Goal: Information Seeking & Learning: Find specific fact

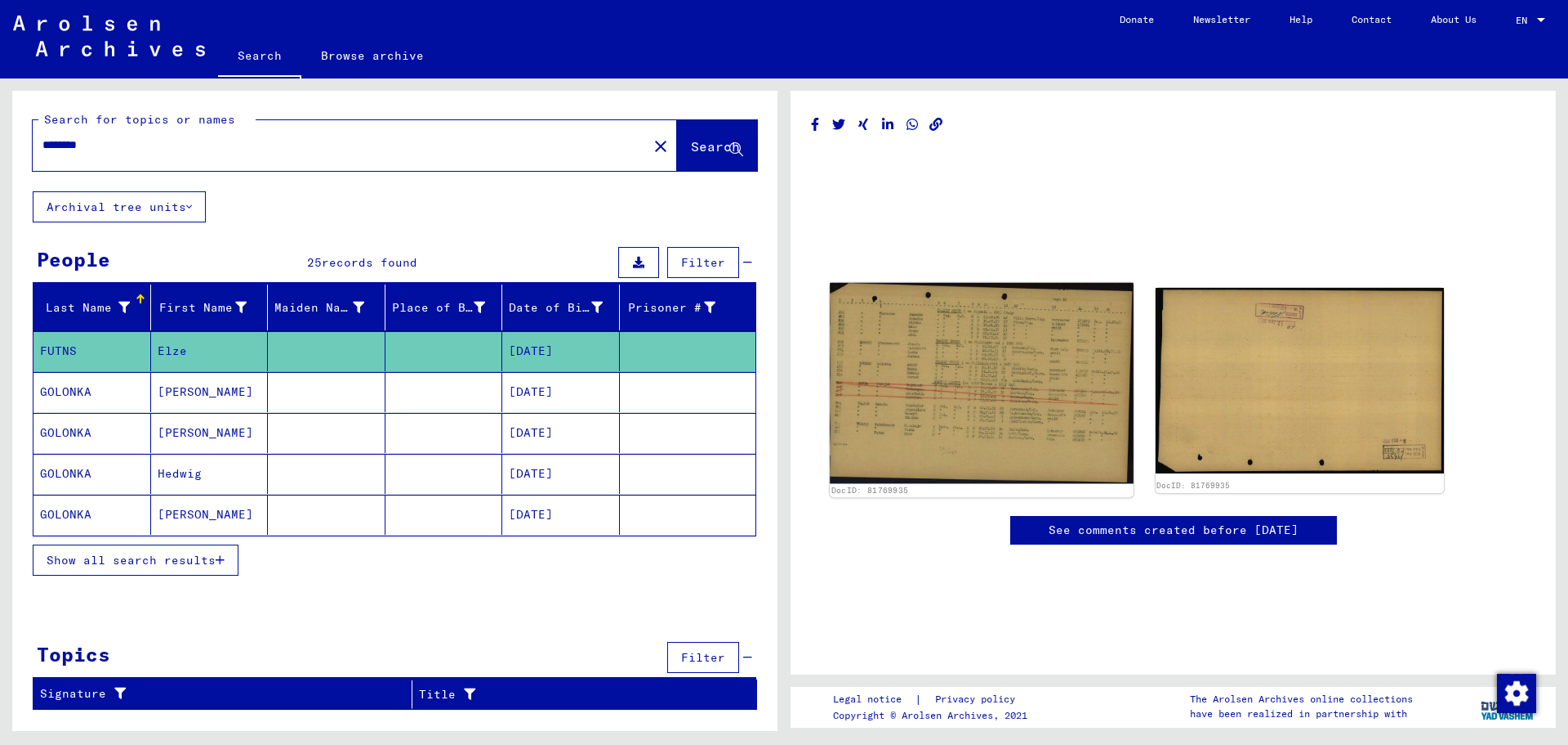
click at [979, 391] on img at bounding box center [980, 383] width 303 height 200
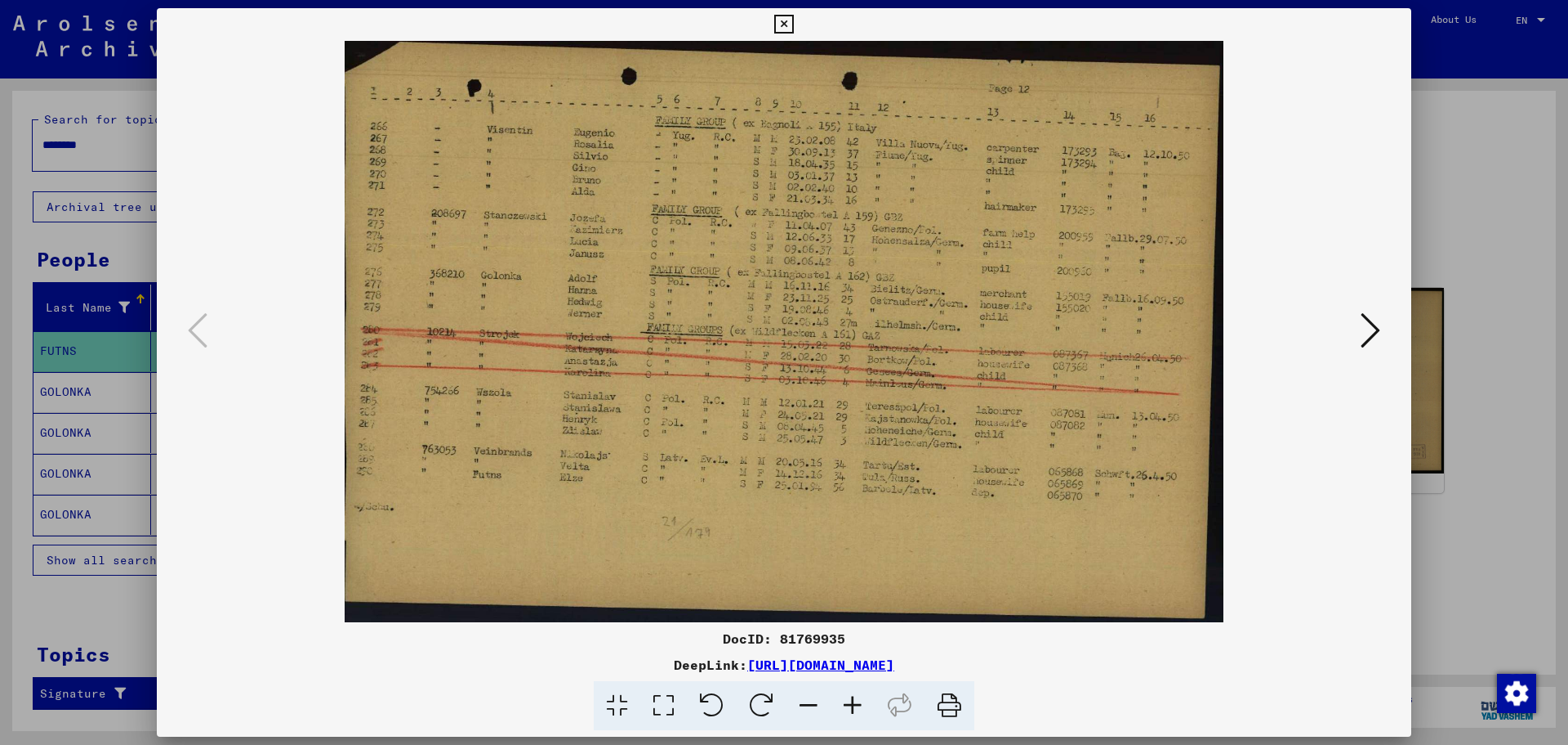
click at [784, 25] on icon at bounding box center [784, 25] width 19 height 20
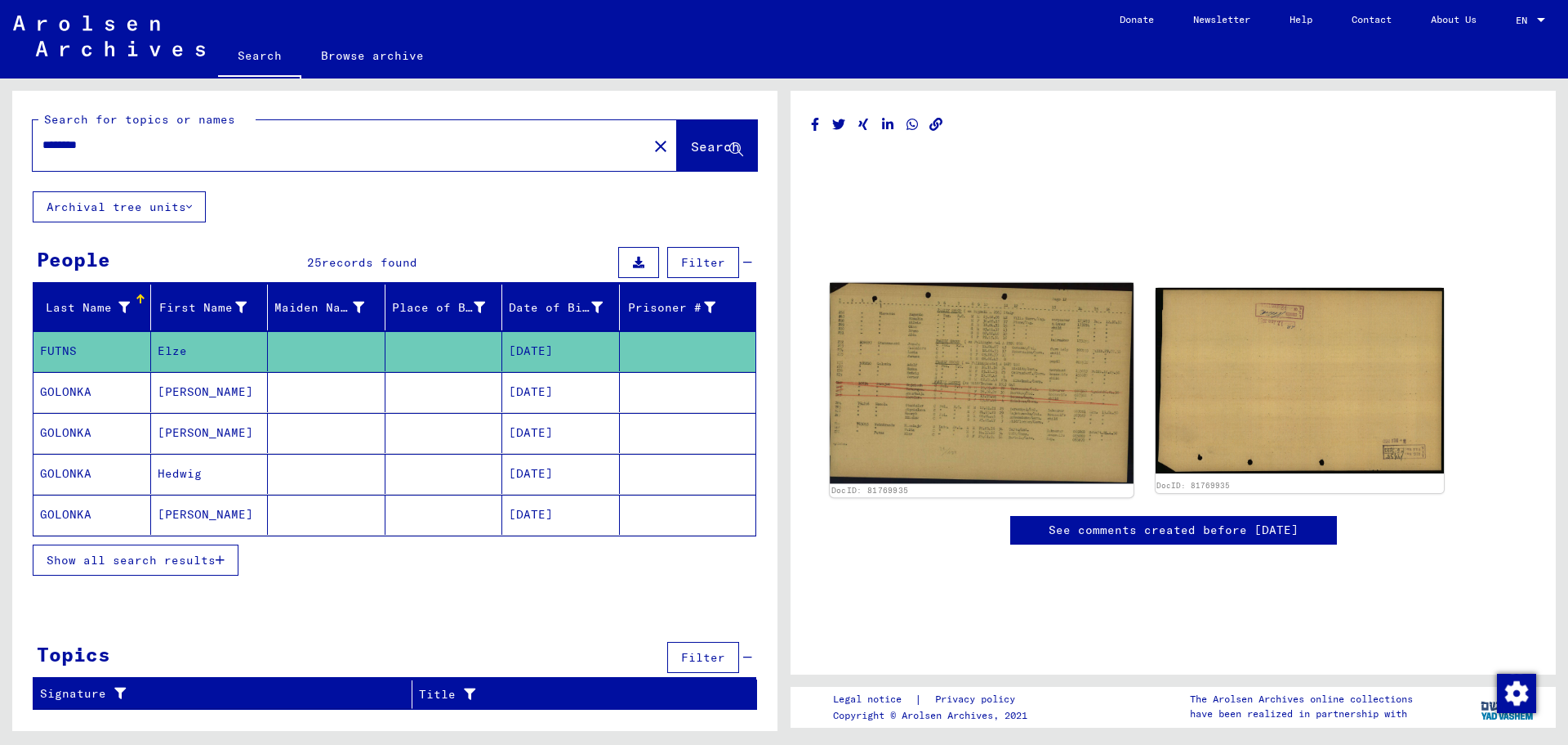
click at [986, 389] on img at bounding box center [980, 383] width 303 height 200
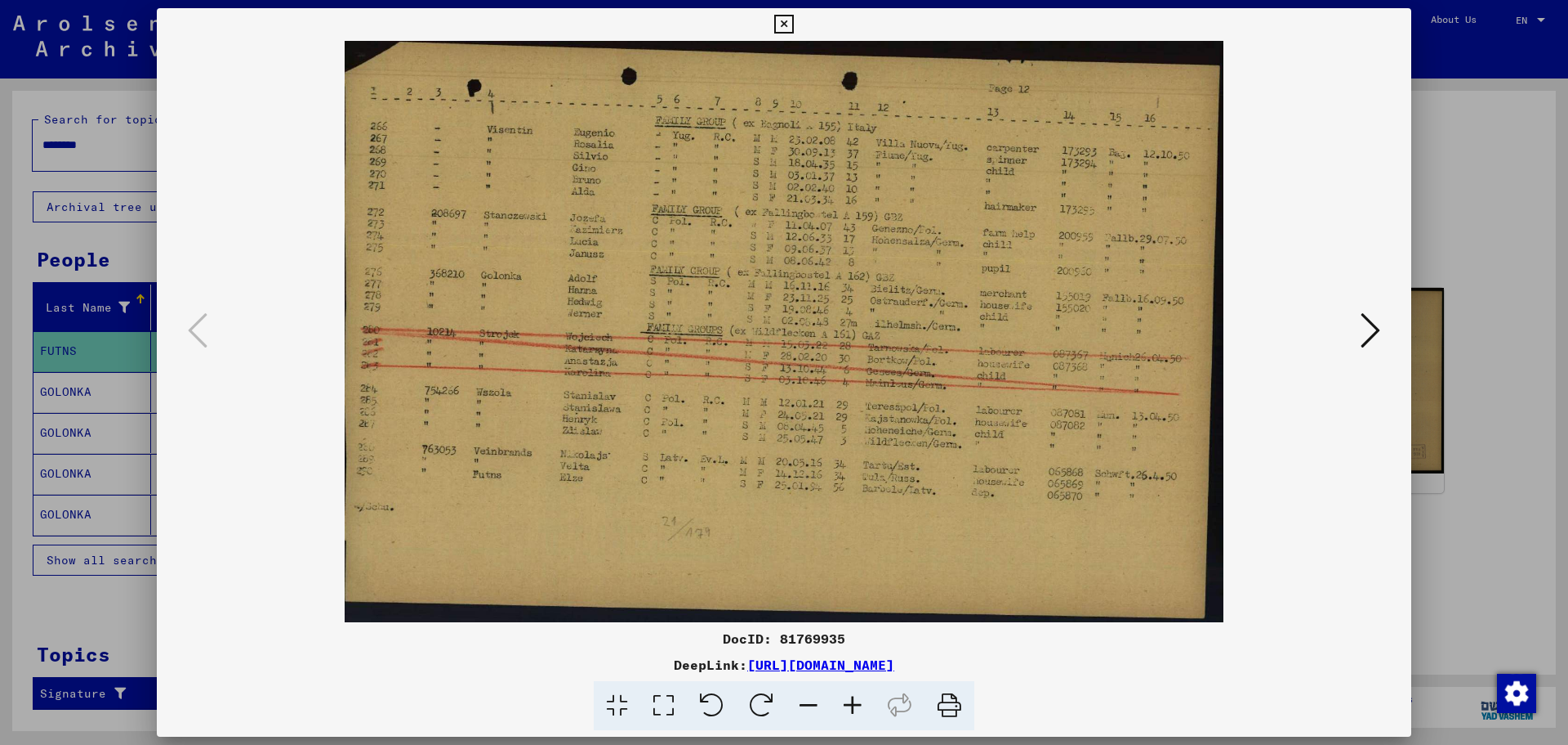
click at [785, 19] on icon at bounding box center [784, 25] width 19 height 20
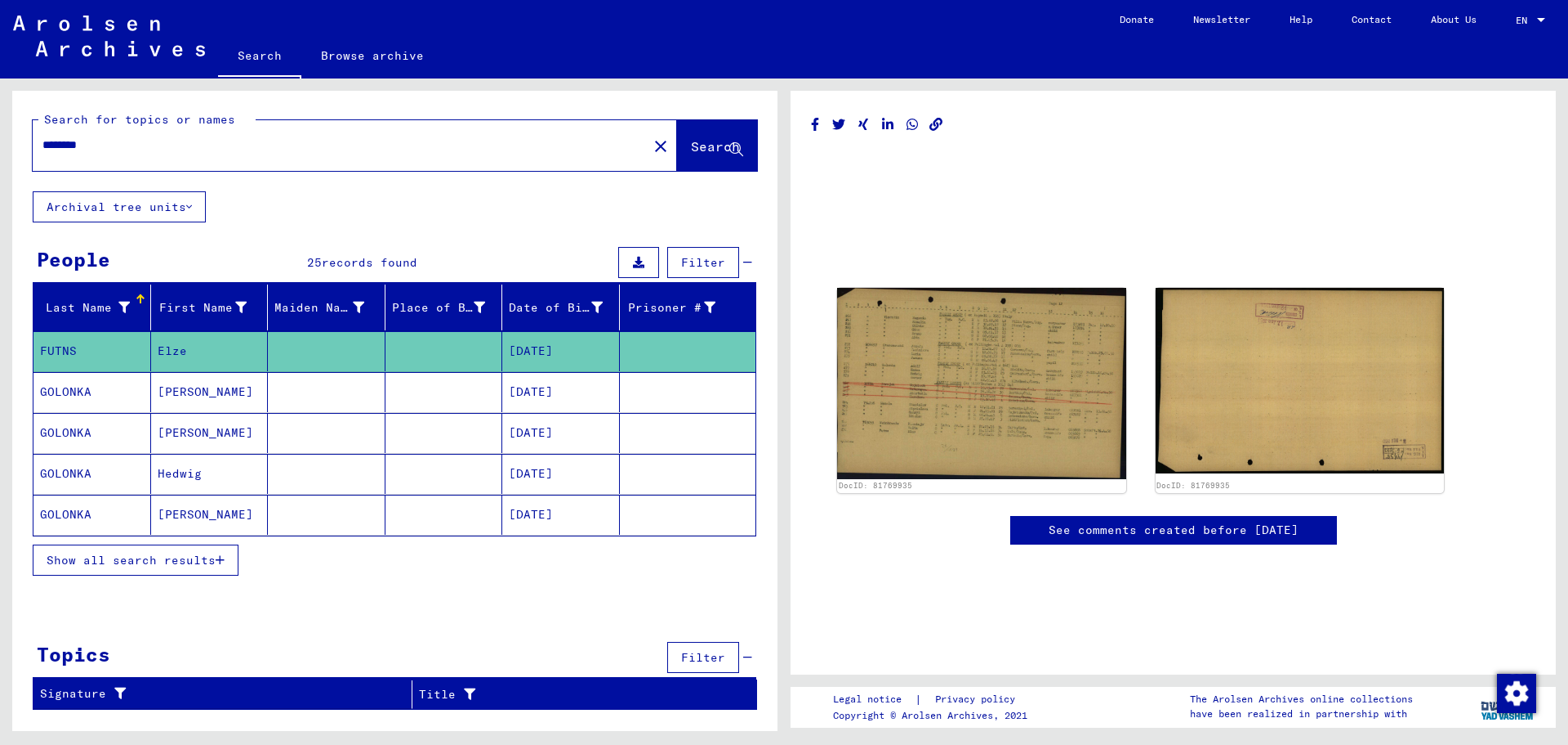
drag, startPoint x: 109, startPoint y: 145, endPoint x: 13, endPoint y: 110, distance: 102.2
click at [0, 126] on div "Search for topics or names ******** close Search Archival tree units People 25 …" at bounding box center [392, 404] width 784 height 652
click at [691, 150] on span "Search" at bounding box center [715, 146] width 49 height 16
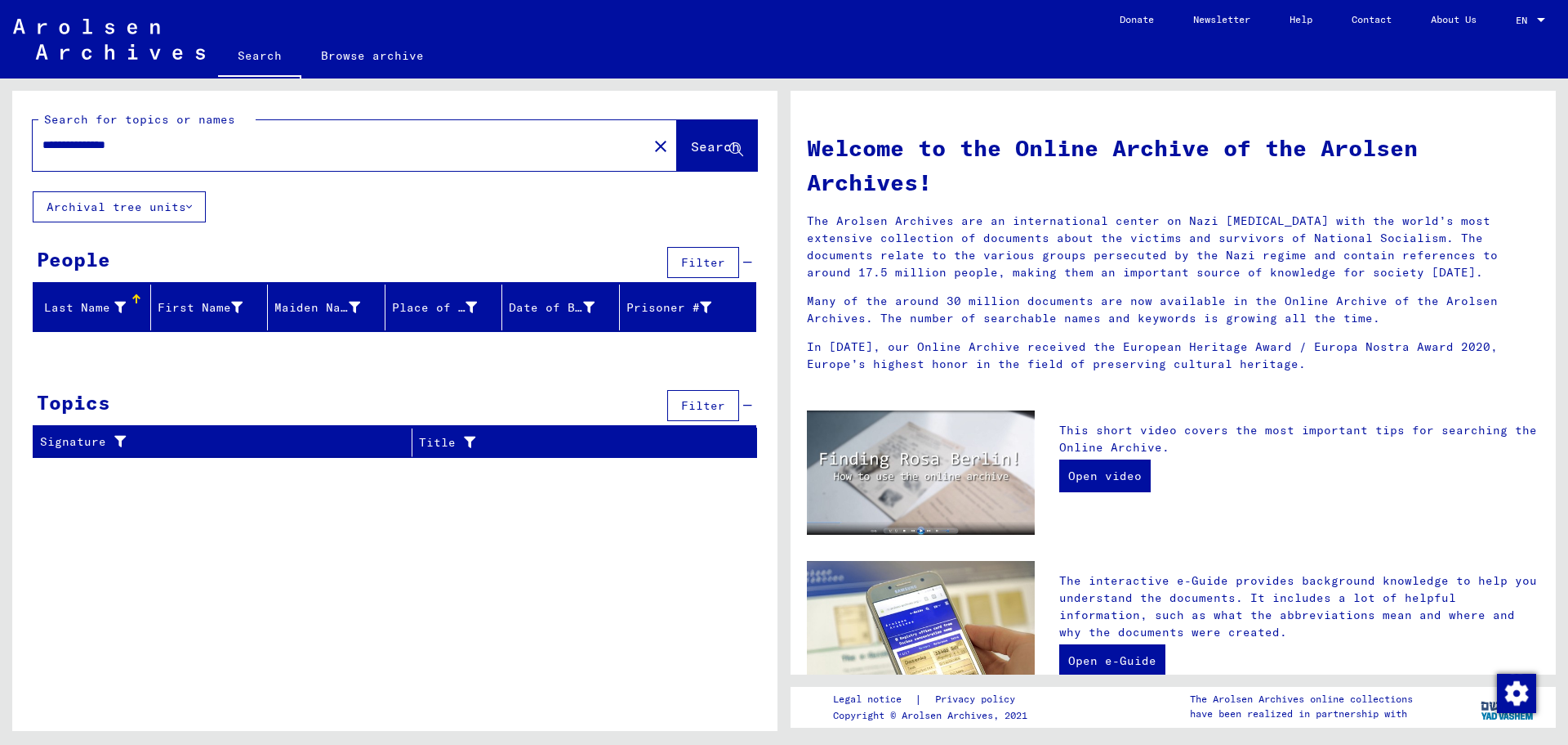
click at [70, 139] on input "**********" at bounding box center [336, 144] width 586 height 17
click at [696, 144] on span "Search" at bounding box center [715, 146] width 49 height 16
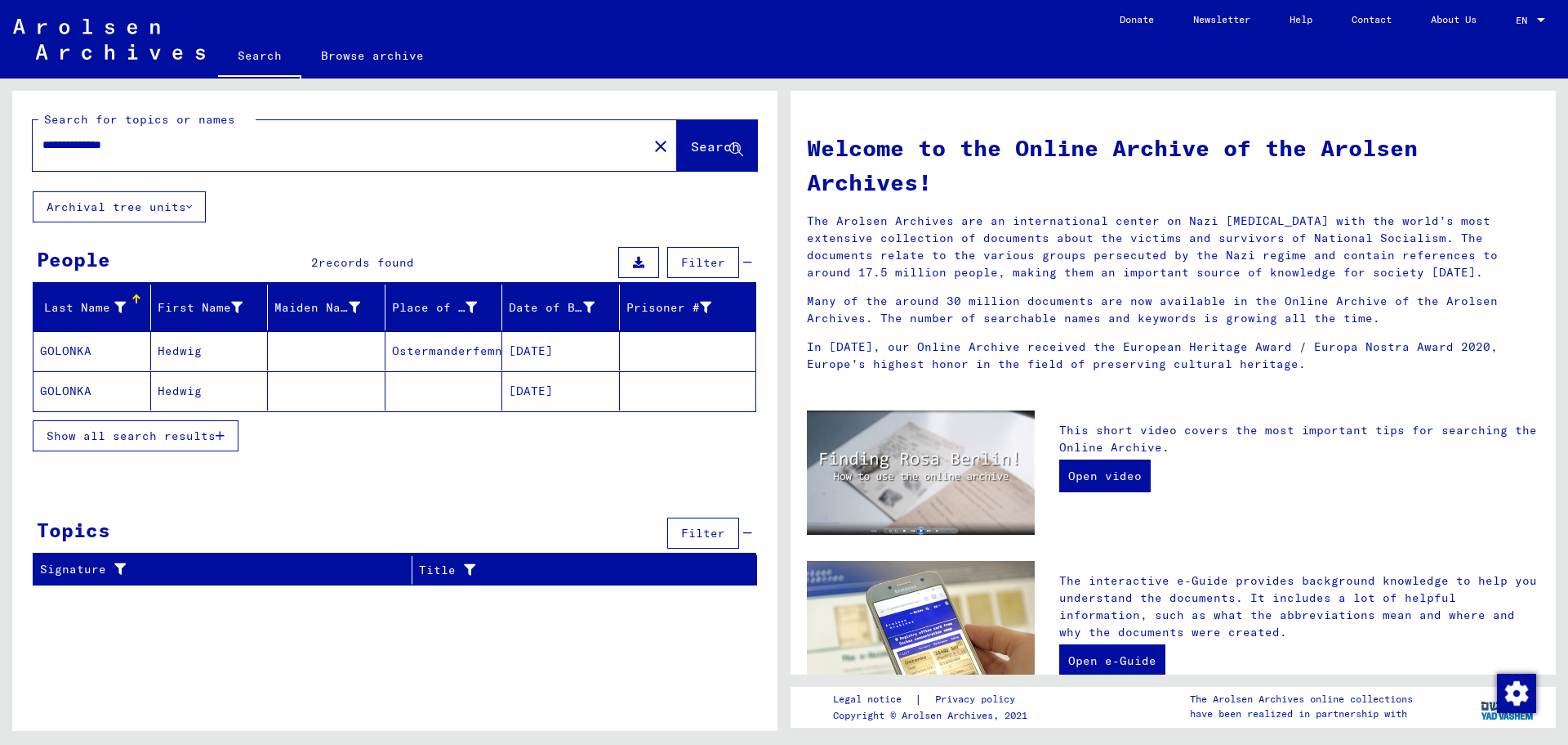
click at [191, 350] on mat-cell "Hedwig" at bounding box center [210, 350] width 118 height 39
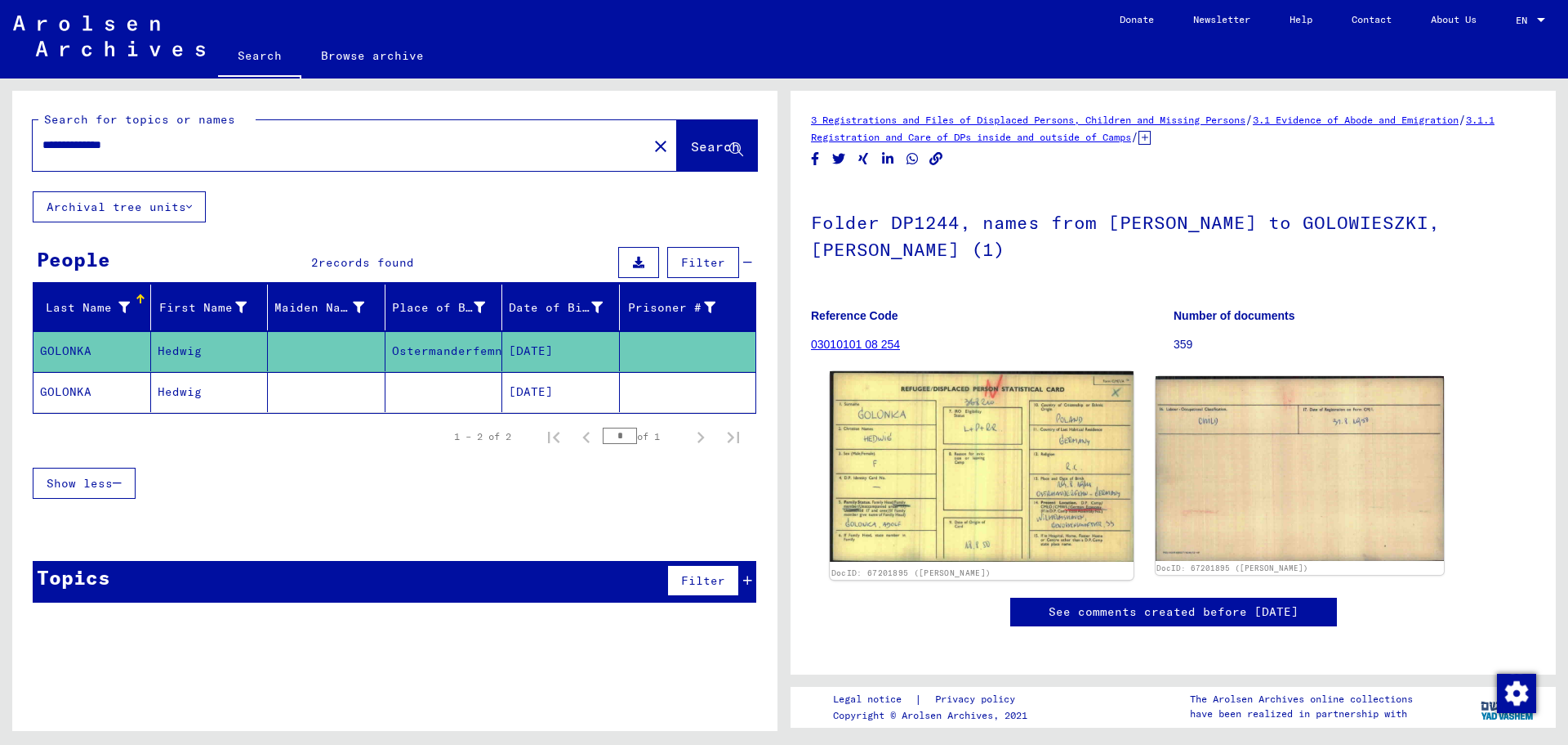
click at [989, 436] on img at bounding box center [980, 466] width 303 height 191
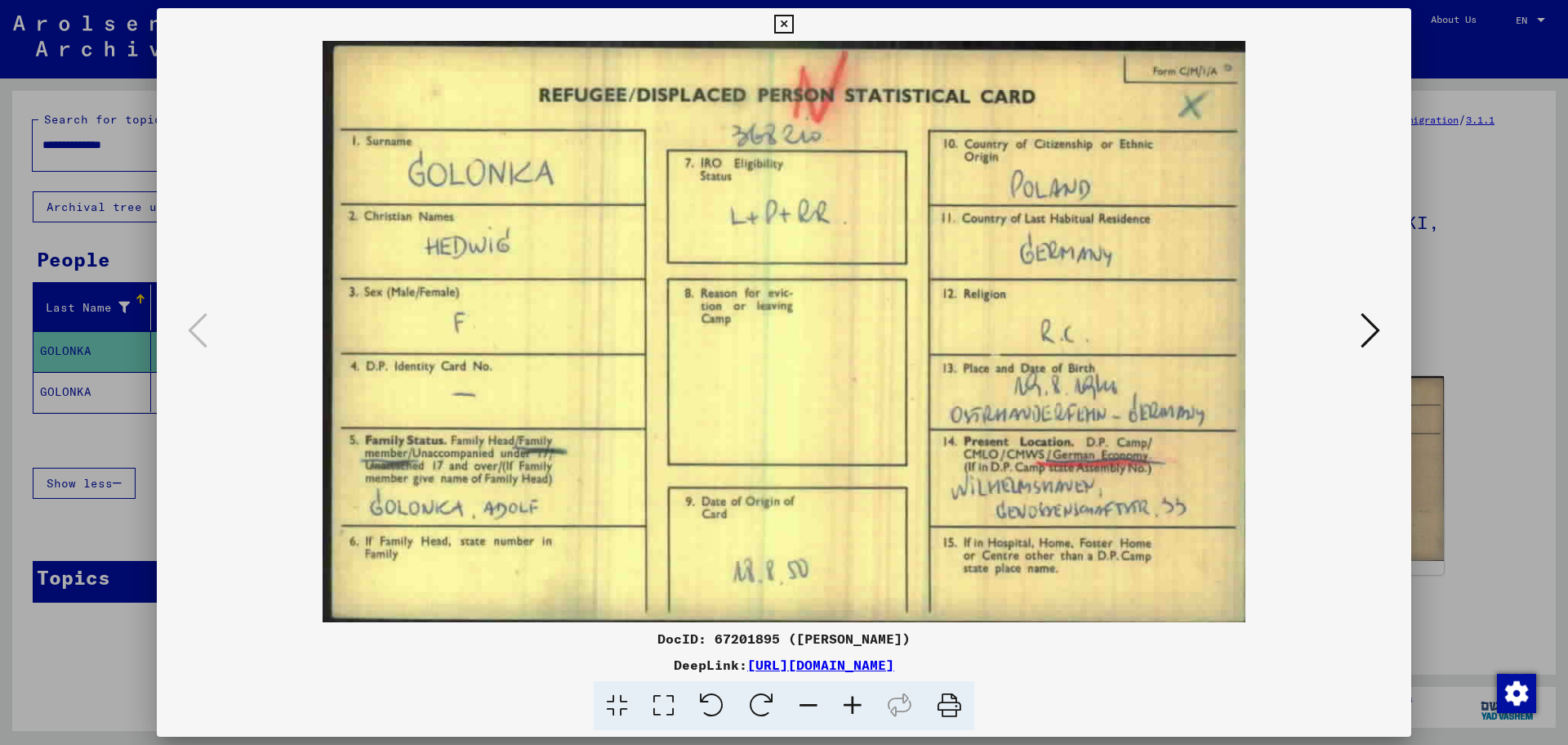
click at [781, 20] on icon at bounding box center [784, 25] width 19 height 20
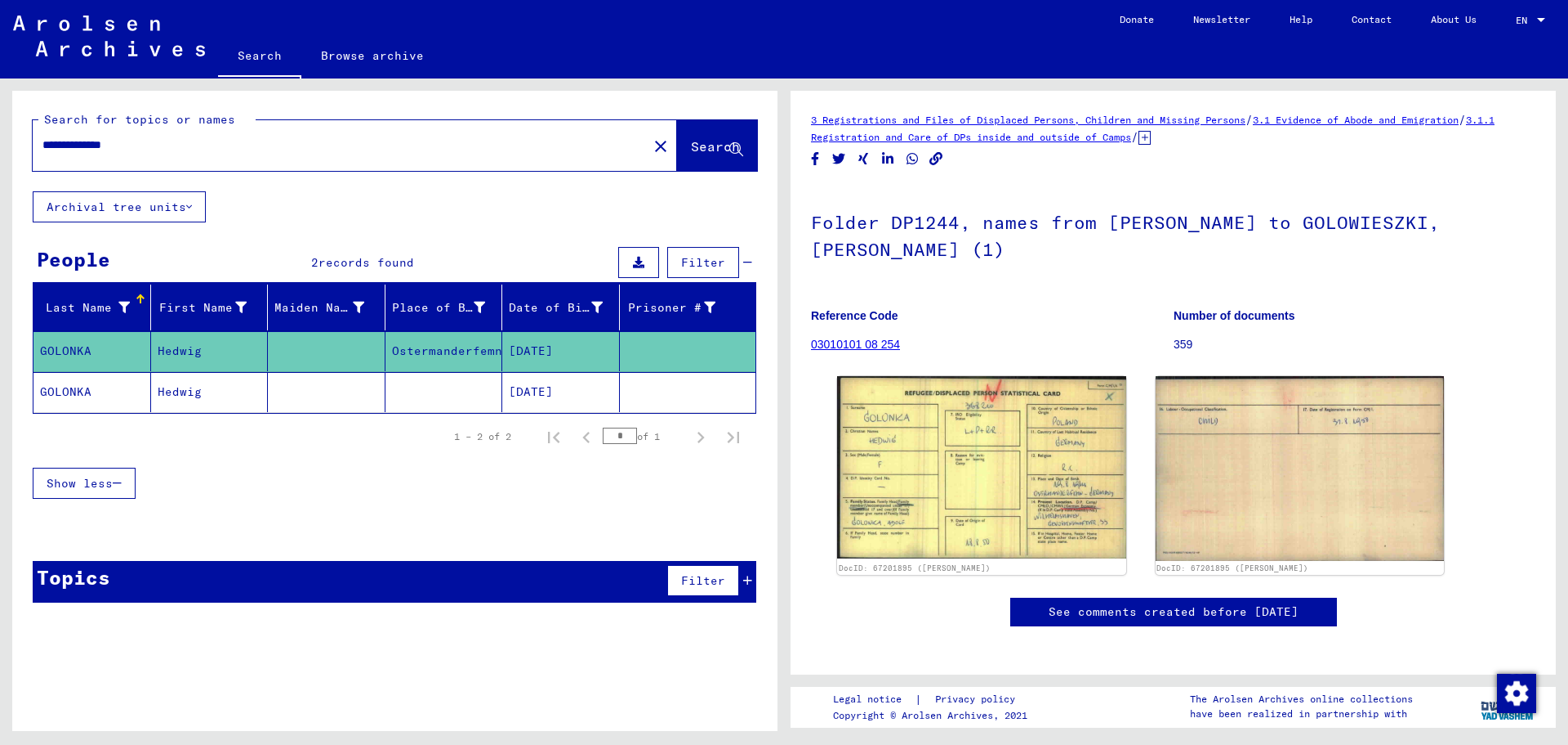
click at [172, 390] on mat-cell "Hedwig" at bounding box center [210, 392] width 118 height 40
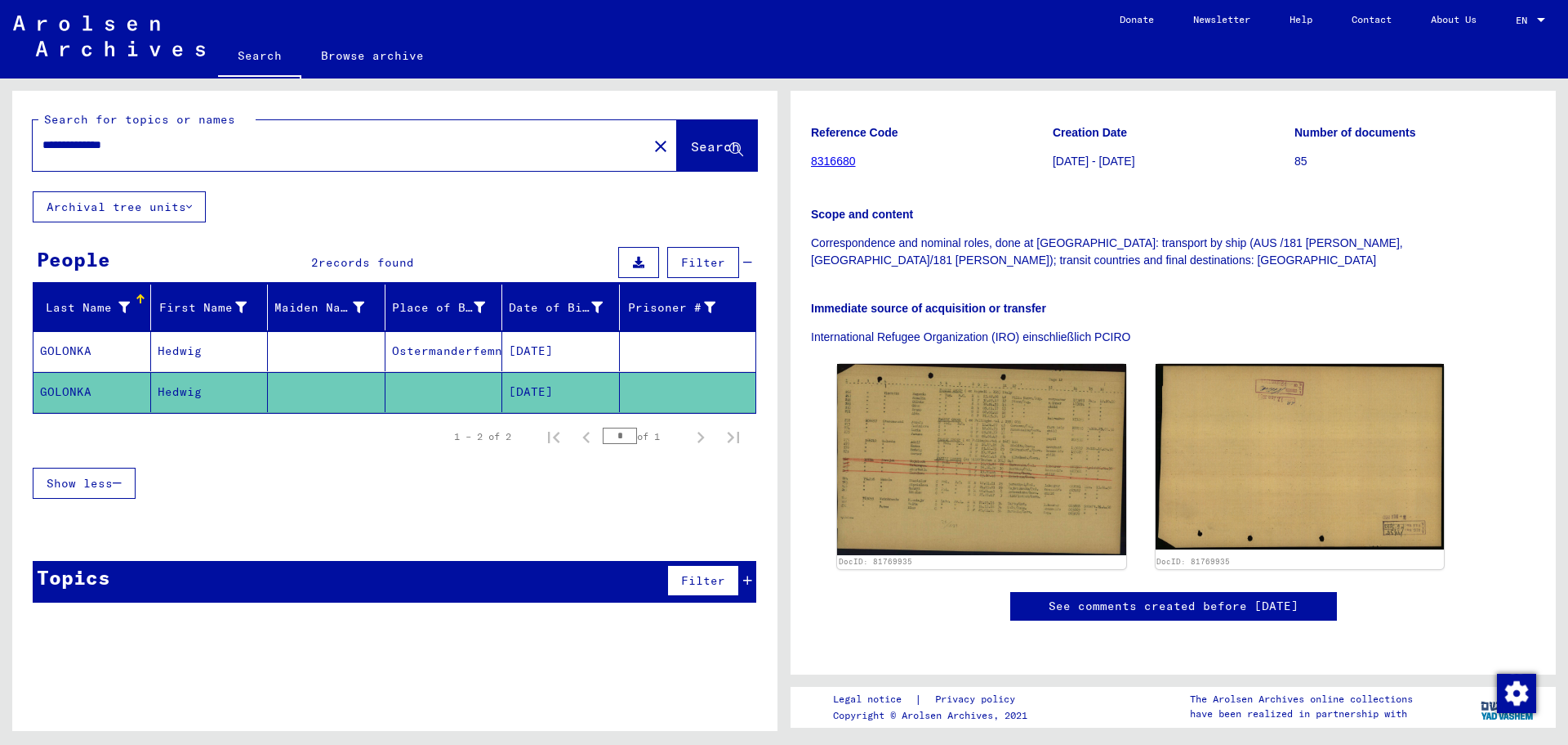
scroll to position [153, 0]
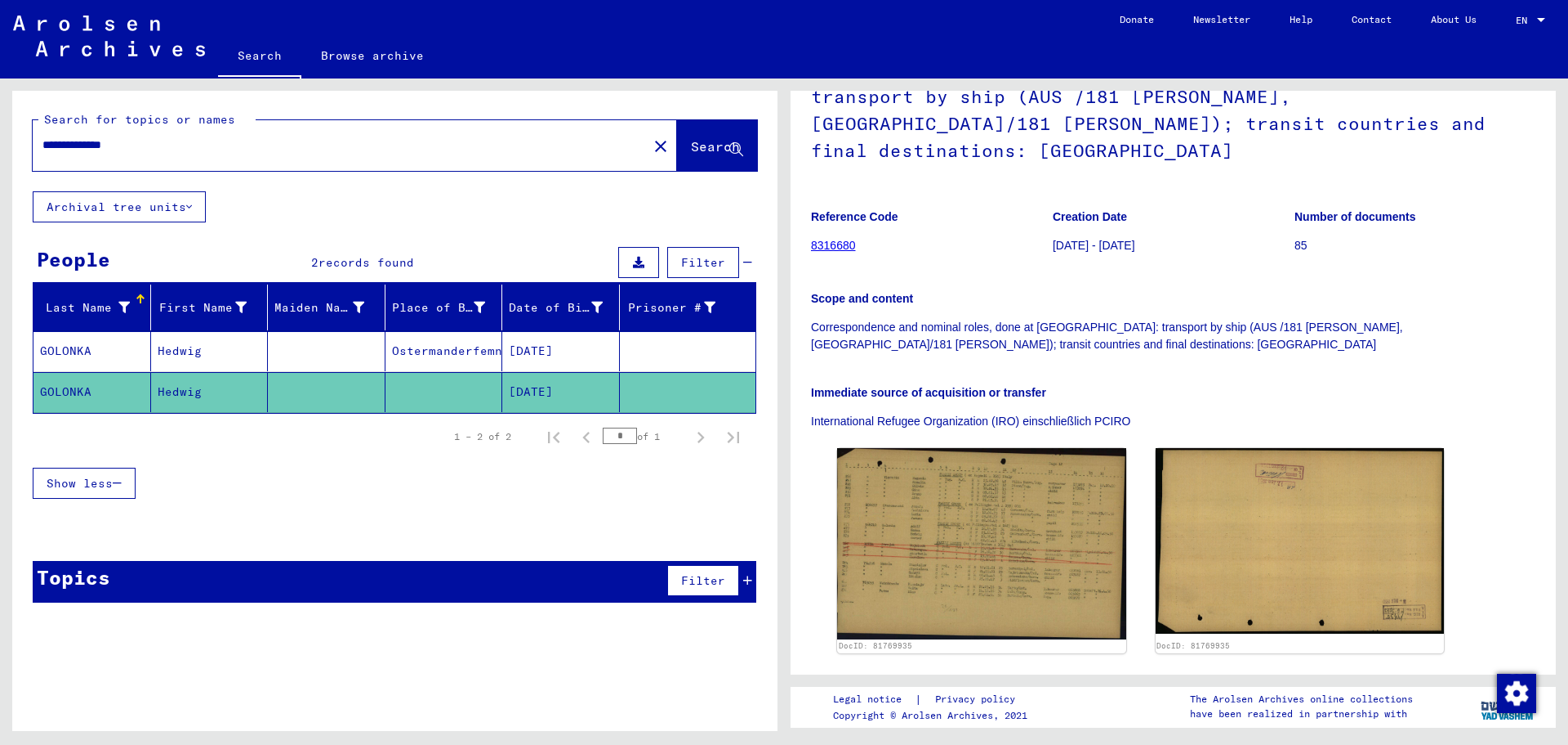
click at [449, 351] on mat-cell "Ostermanderfemn" at bounding box center [445, 351] width 118 height 40
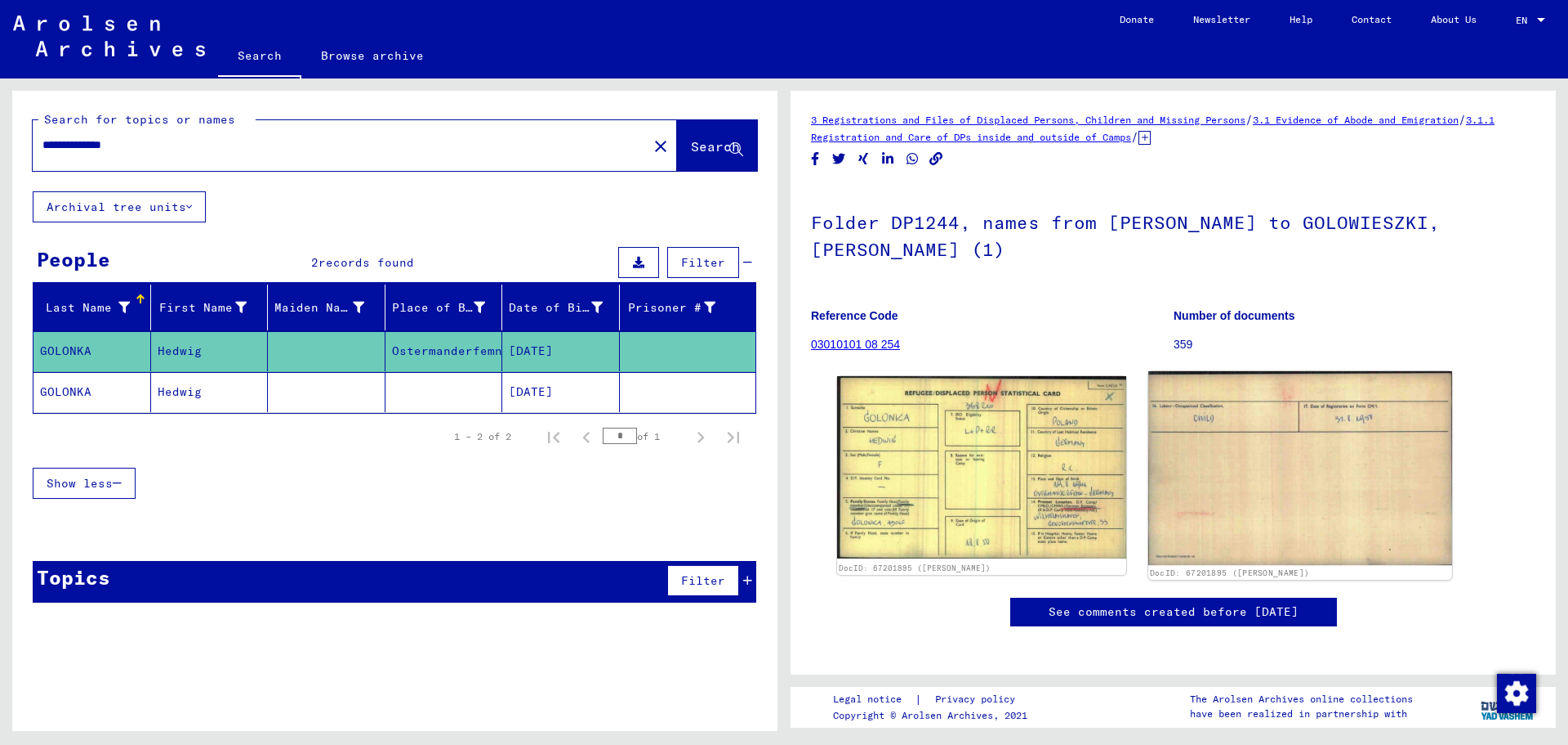
click at [1290, 481] on img at bounding box center [1299, 468] width 303 height 194
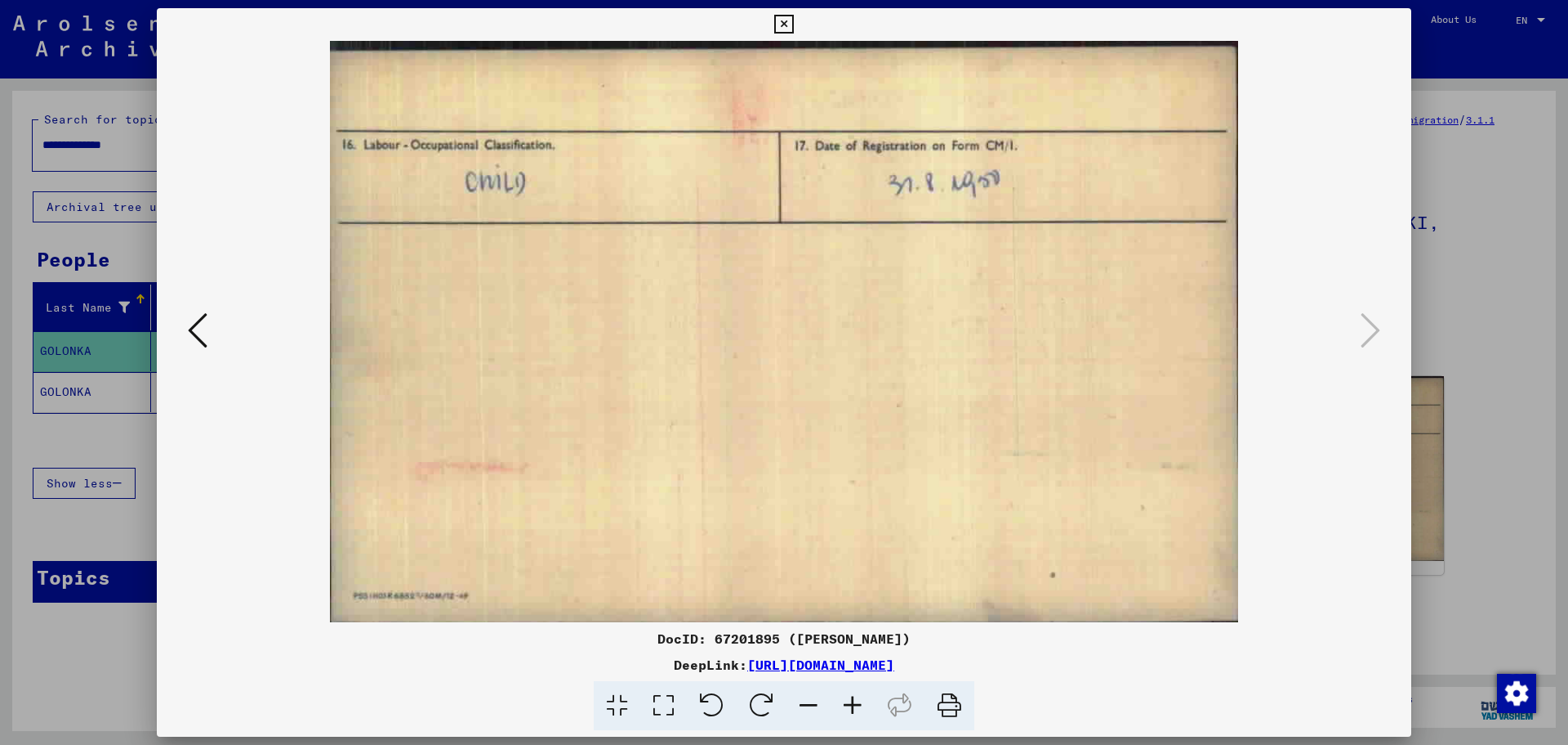
click at [784, 19] on icon at bounding box center [784, 25] width 19 height 20
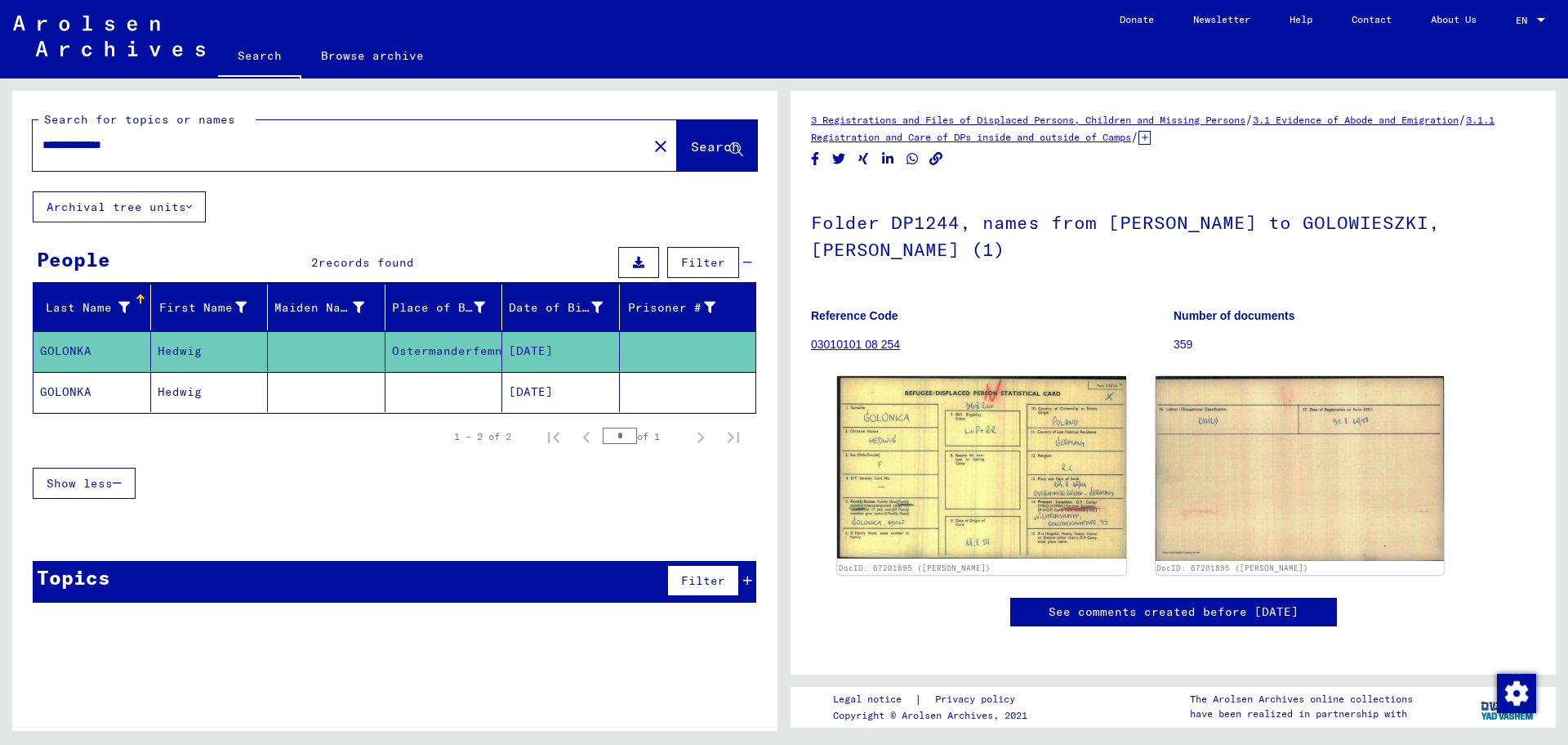
click at [71, 347] on mat-cell "GOLONKA" at bounding box center [93, 351] width 118 height 40
click at [74, 147] on input "**********" at bounding box center [341, 144] width 596 height 17
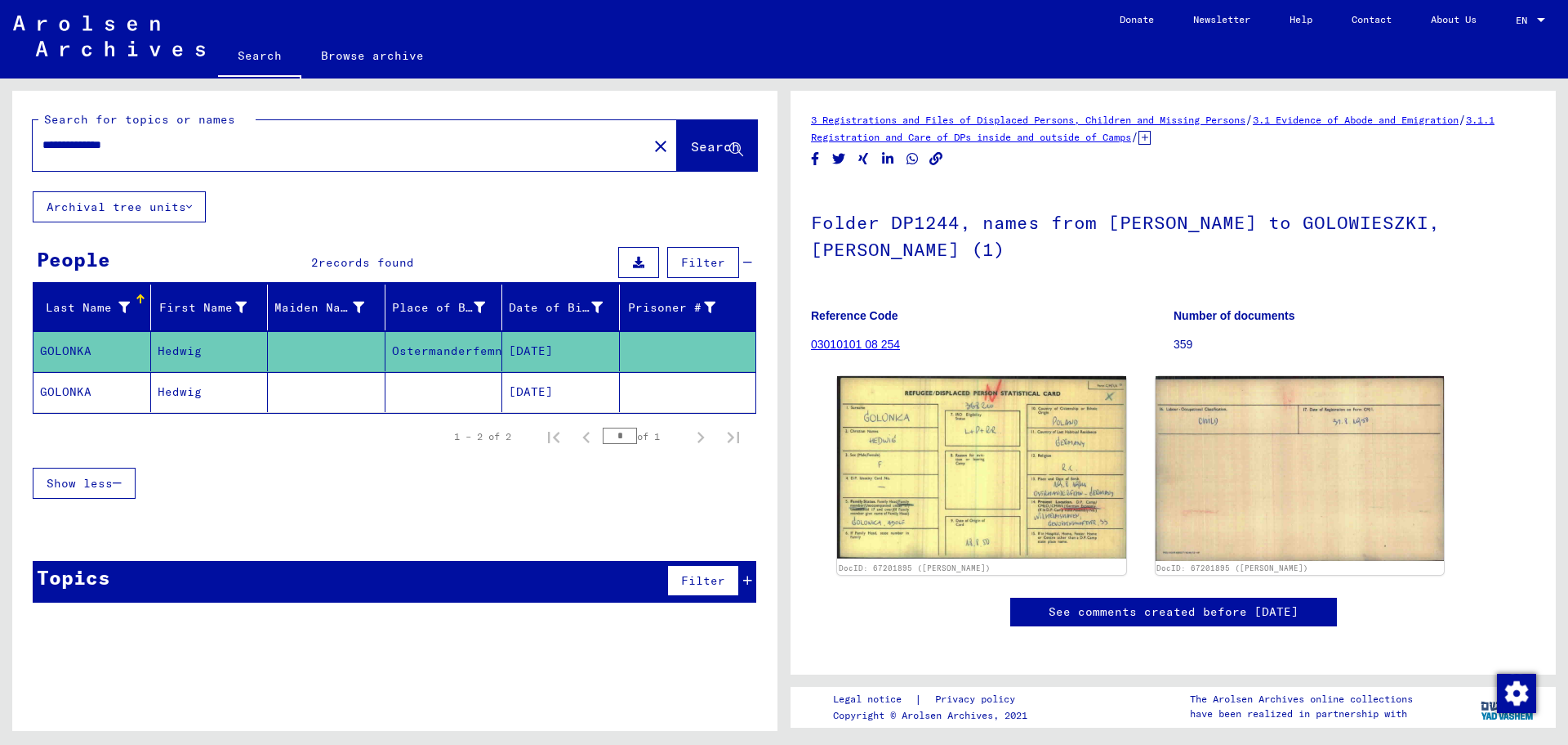
drag, startPoint x: 166, startPoint y: 143, endPoint x: 0, endPoint y: 136, distance: 166.1
click at [0, 136] on div "**********" at bounding box center [392, 404] width 784 height 652
paste input "*"
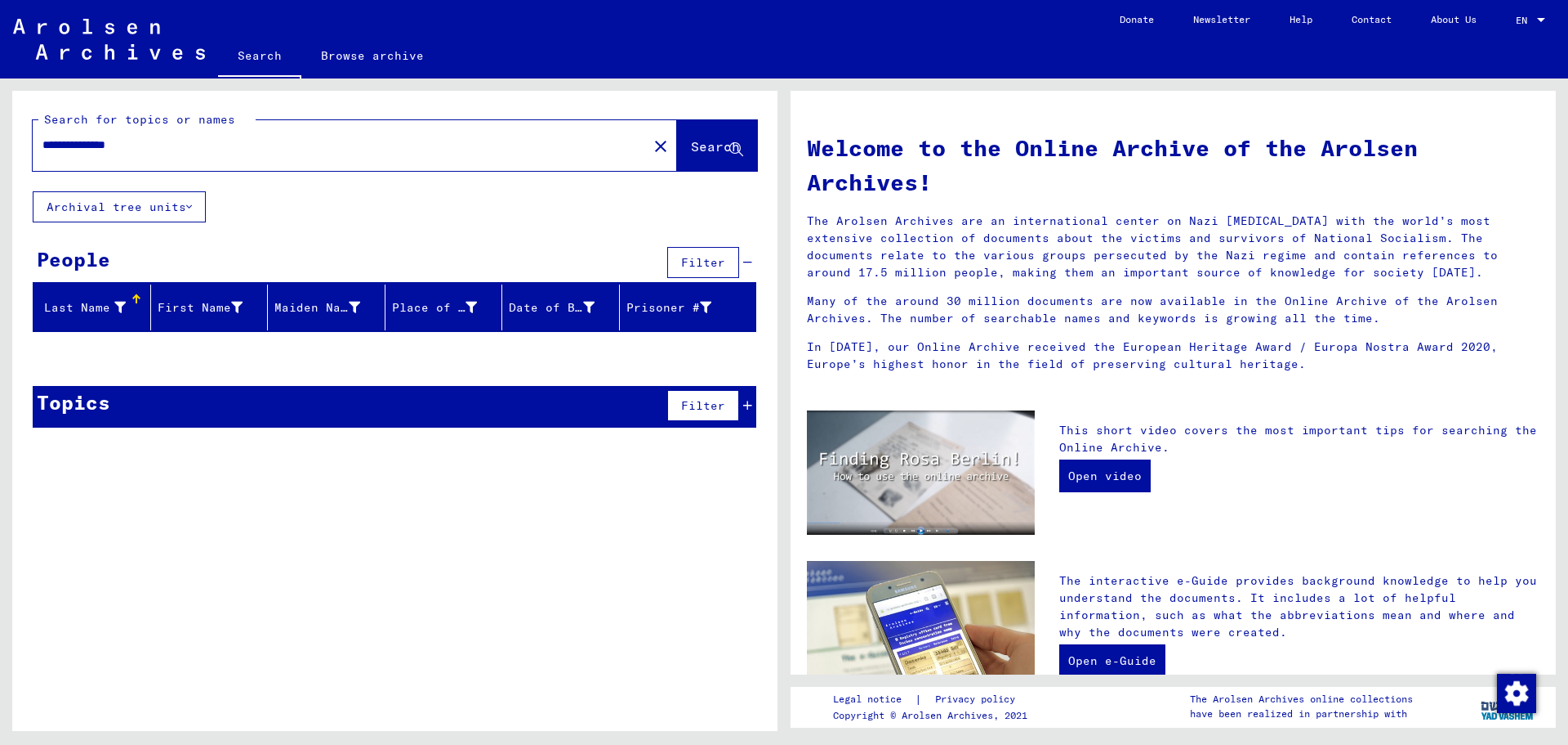
type input "**********"
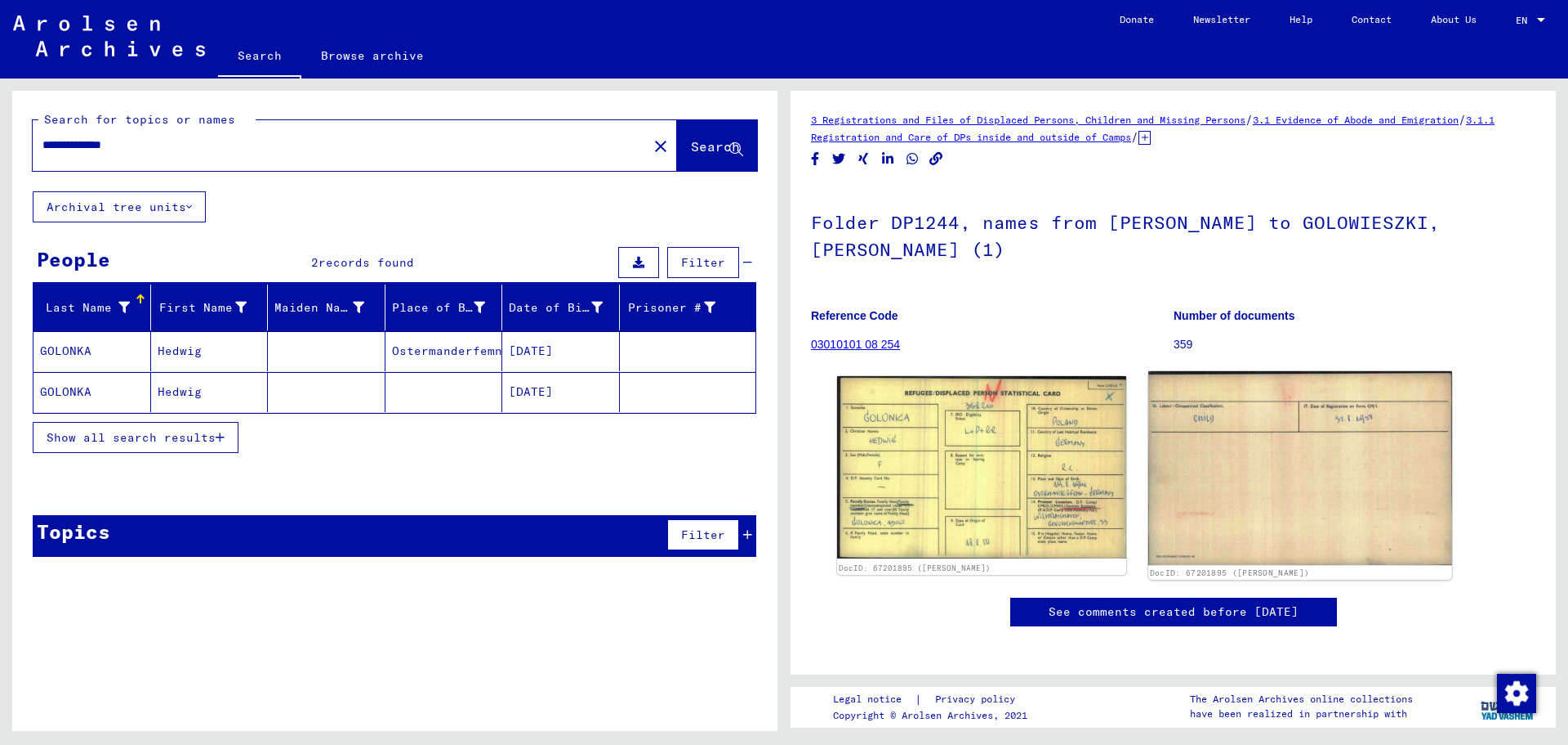
scroll to position [82, 0]
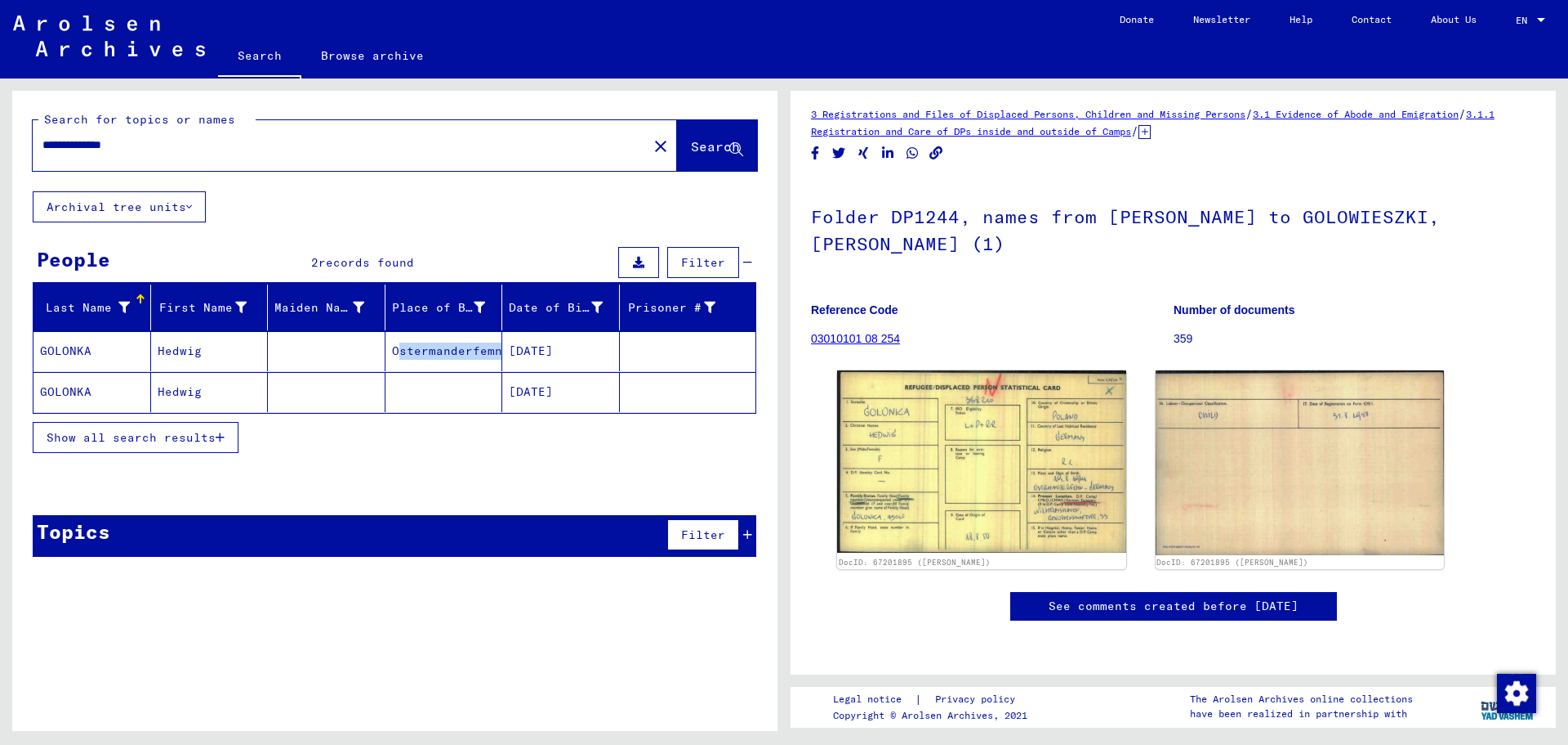
drag, startPoint x: 392, startPoint y: 352, endPoint x: 505, endPoint y: 356, distance: 113.1
click at [505, 356] on mat-row "[PERSON_NAME] [DATE]" at bounding box center [395, 351] width 723 height 41
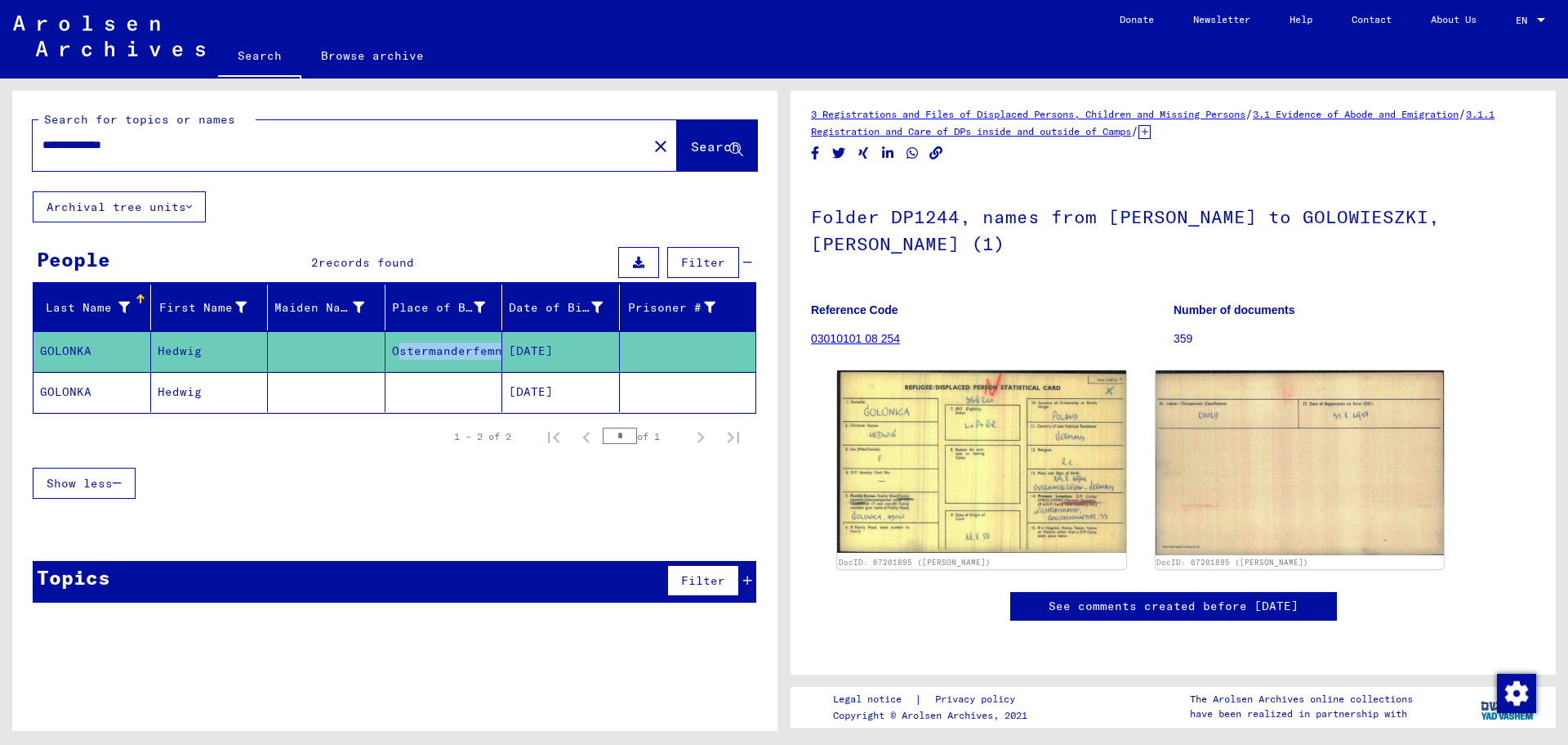
copy mat-cell "Ostermanderfemn"
